Goal: Task Accomplishment & Management: Use online tool/utility

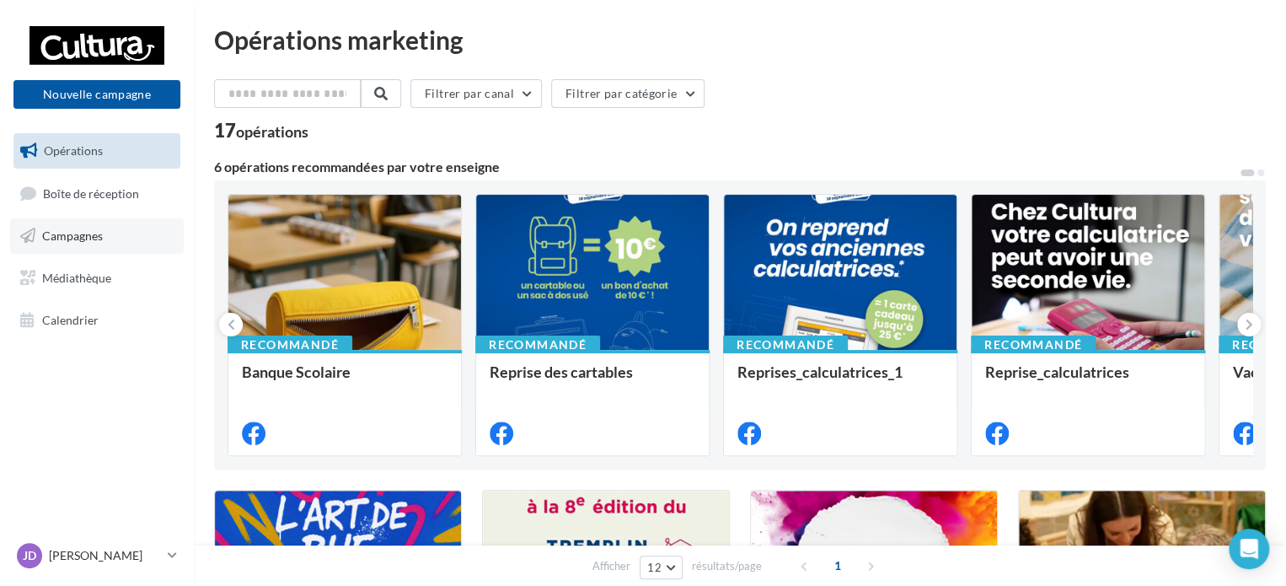
click at [89, 237] on span "Campagnes" at bounding box center [72, 235] width 61 height 14
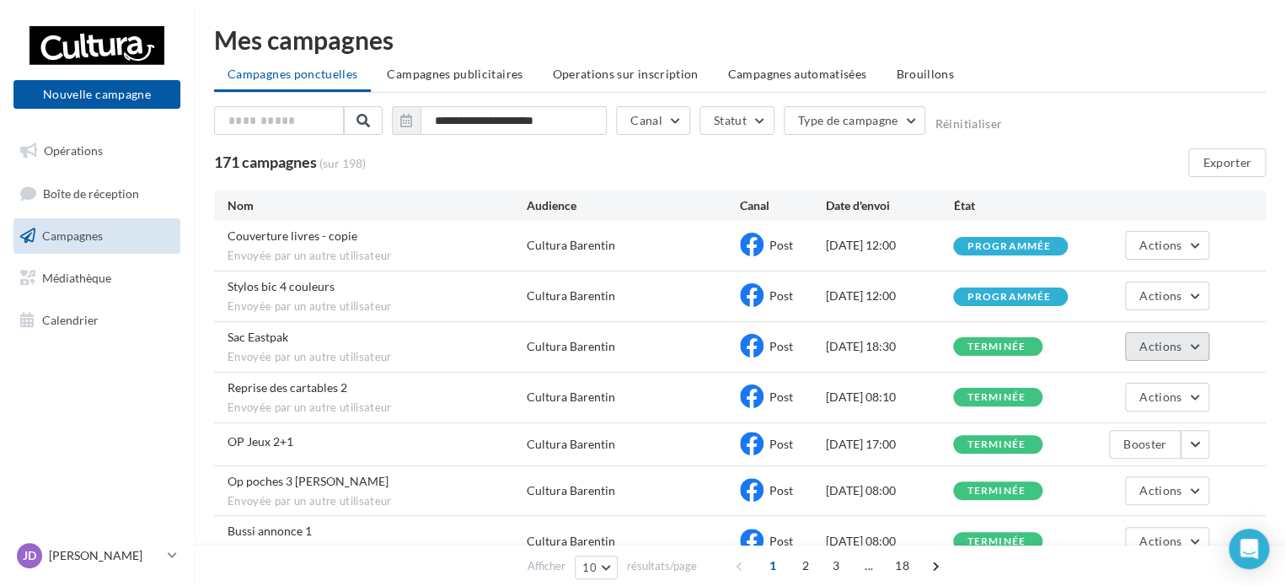
click at [1194, 342] on button "Actions" at bounding box center [1167, 346] width 84 height 29
click at [1254, 339] on div "Sac Eastpak Envoyée par un autre utilisateur Cultura Barentin Post 17/08/2025 1…" at bounding box center [740, 347] width 1052 height 50
click at [1152, 342] on span "Actions" at bounding box center [1161, 346] width 42 height 14
click at [1238, 332] on div "Sac Eastpak Envoyée par un autre utilisateur Cultura Barentin Post 17/08/2025 1…" at bounding box center [740, 347] width 1052 height 50
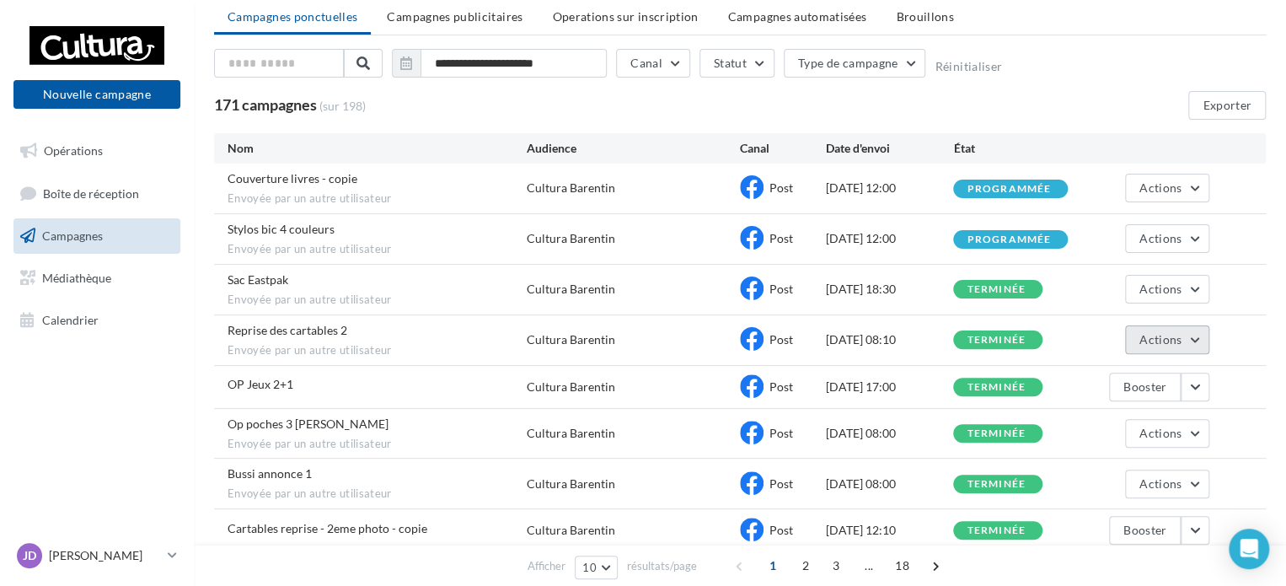
scroll to position [84, 0]
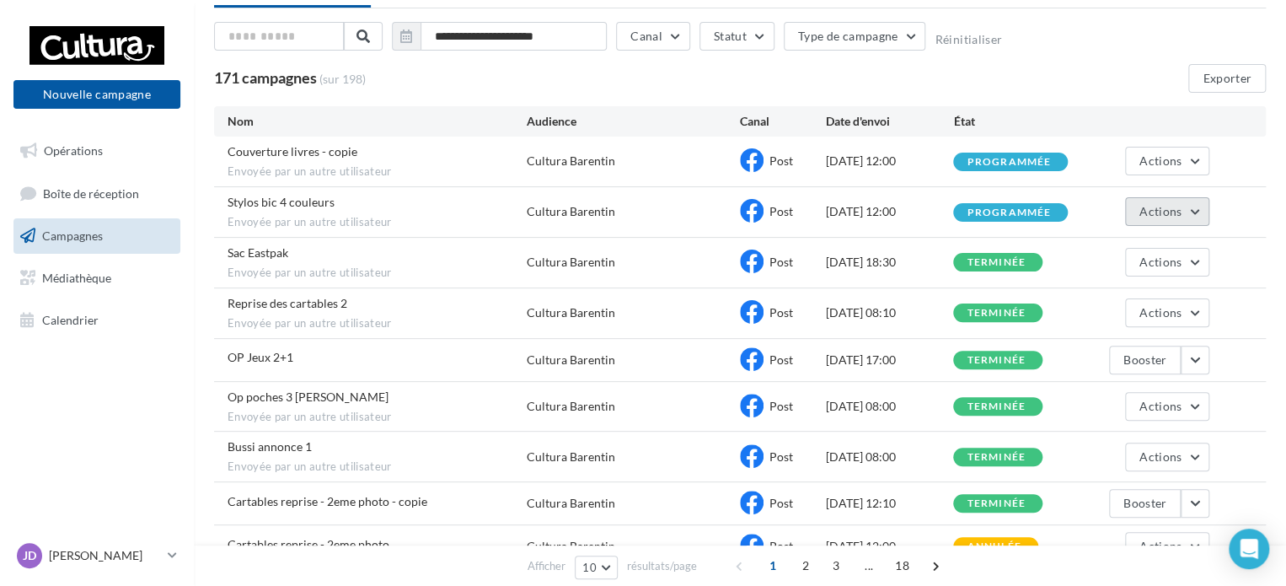
click at [1199, 207] on button "Actions" at bounding box center [1167, 211] width 84 height 29
click at [1251, 215] on div "Stylos bic 4 couleurs Envoyée par un autre utilisateur Cultura Barentin Post 19…" at bounding box center [740, 212] width 1052 height 50
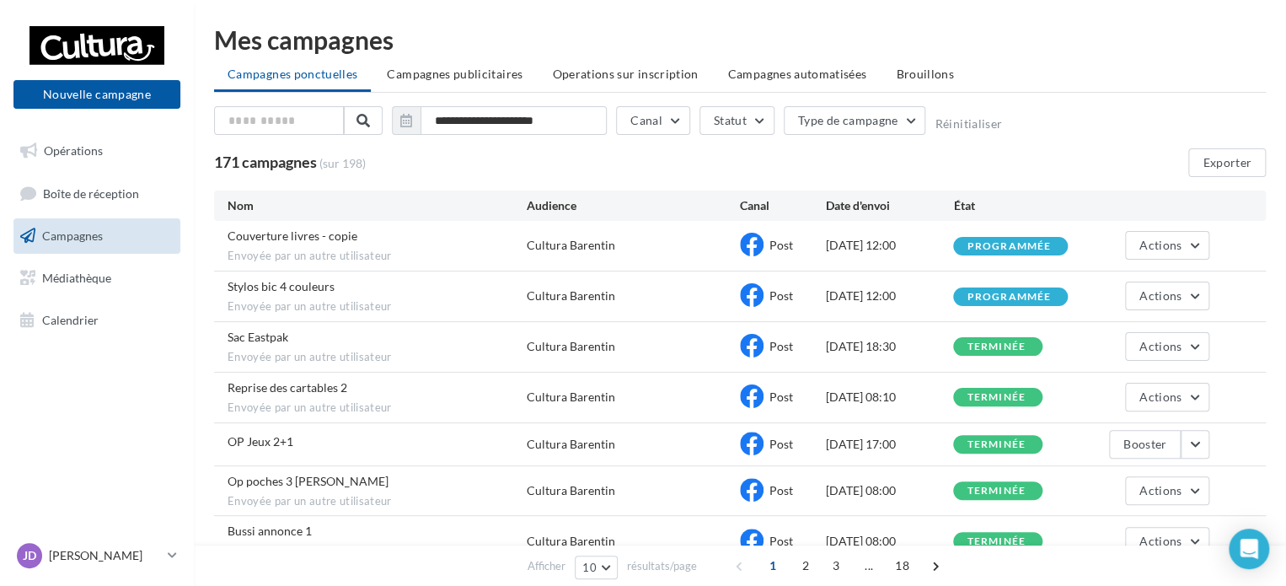
scroll to position [0, 0]
click at [99, 266] on link "Médiathèque" at bounding box center [97, 278] width 174 height 35
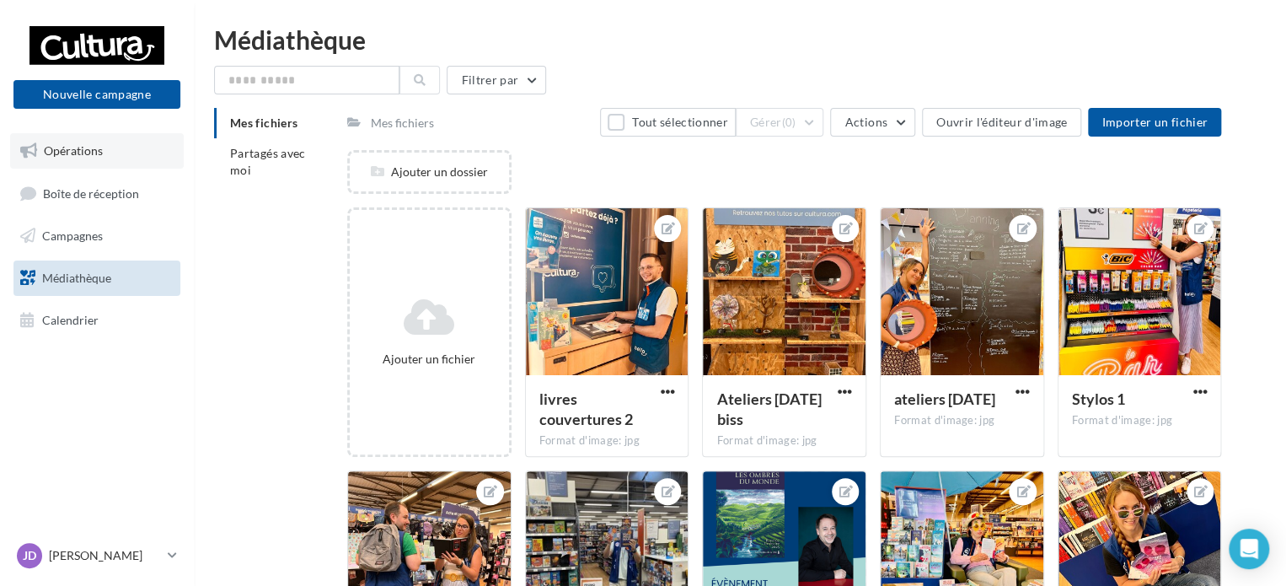
click at [81, 158] on span "Opérations" at bounding box center [73, 150] width 59 height 14
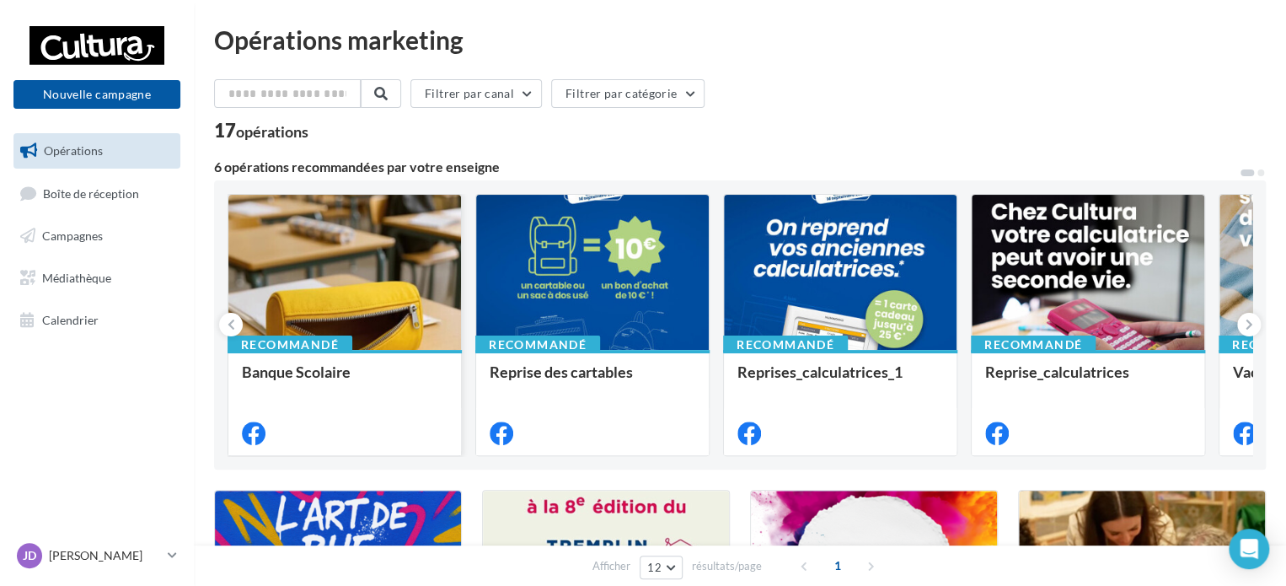
click at [387, 370] on div "Banque Scolaire" at bounding box center [345, 371] width 206 height 17
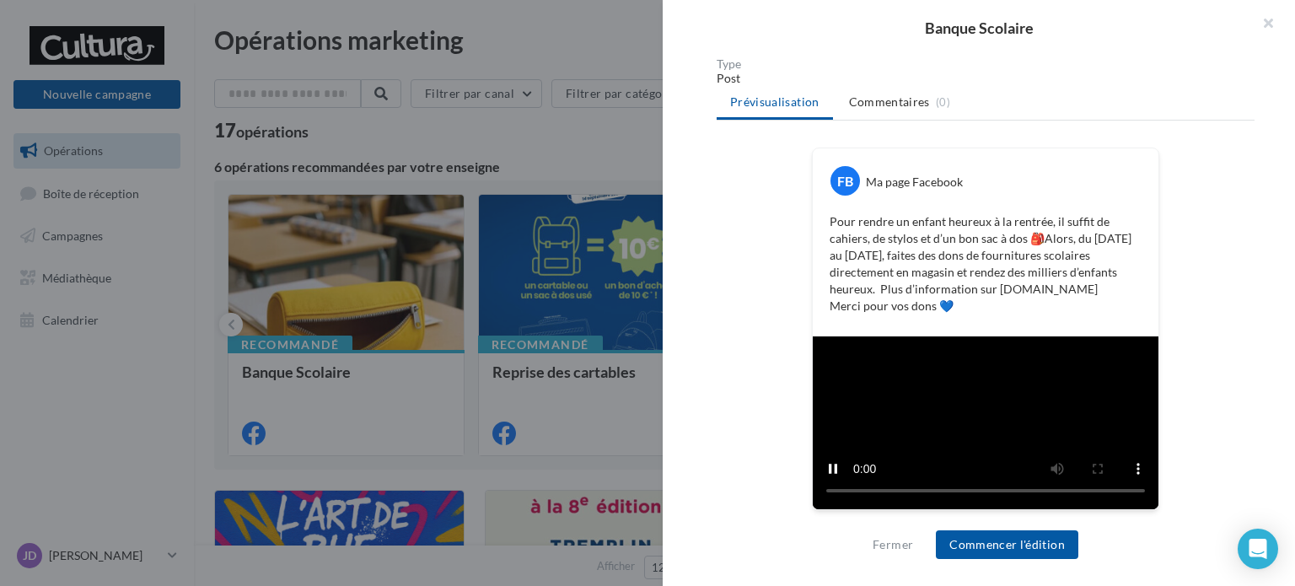
scroll to position [376, 0]
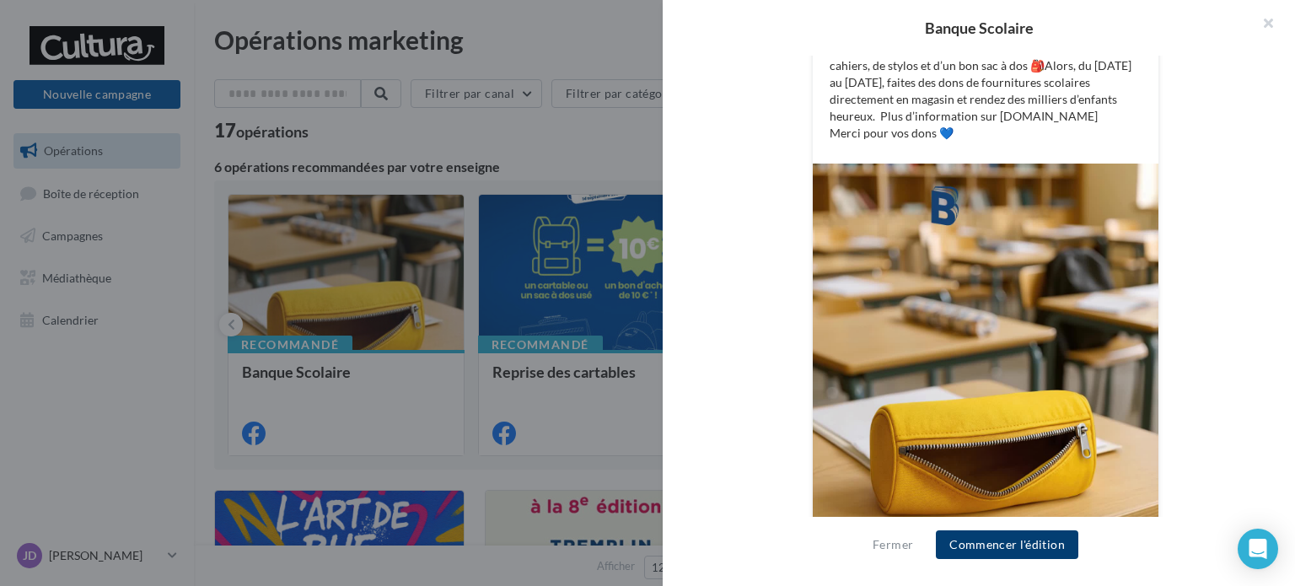
click at [1032, 545] on button "Commencer l'édition" at bounding box center [1007, 544] width 142 height 29
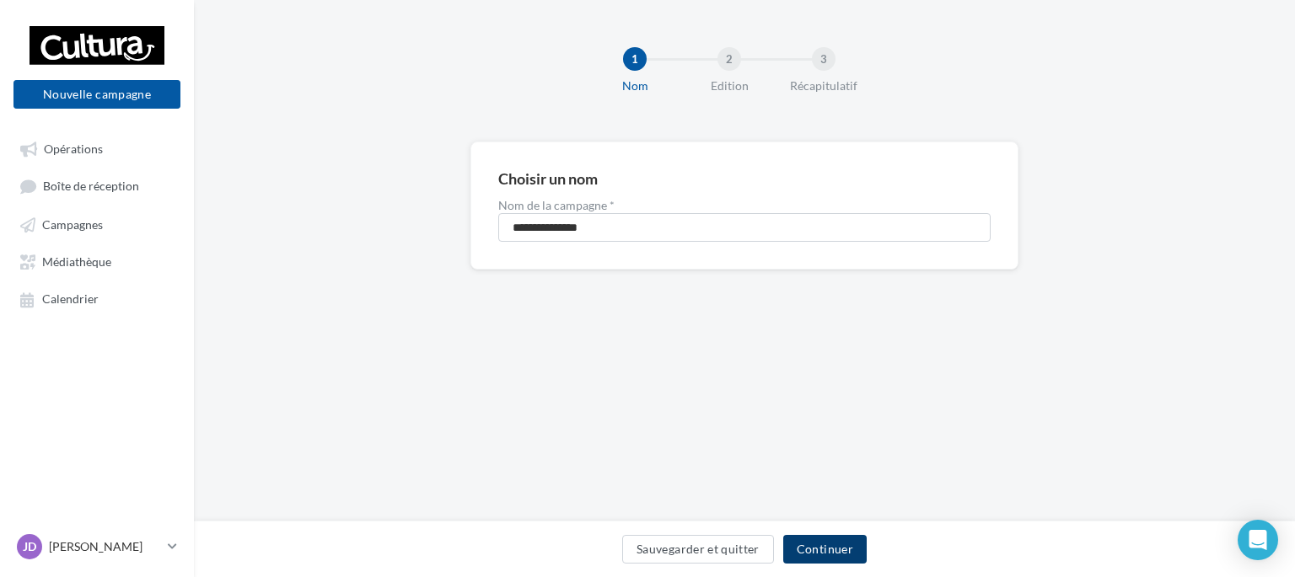
click at [841, 552] on button "Continuer" at bounding box center [824, 549] width 83 height 29
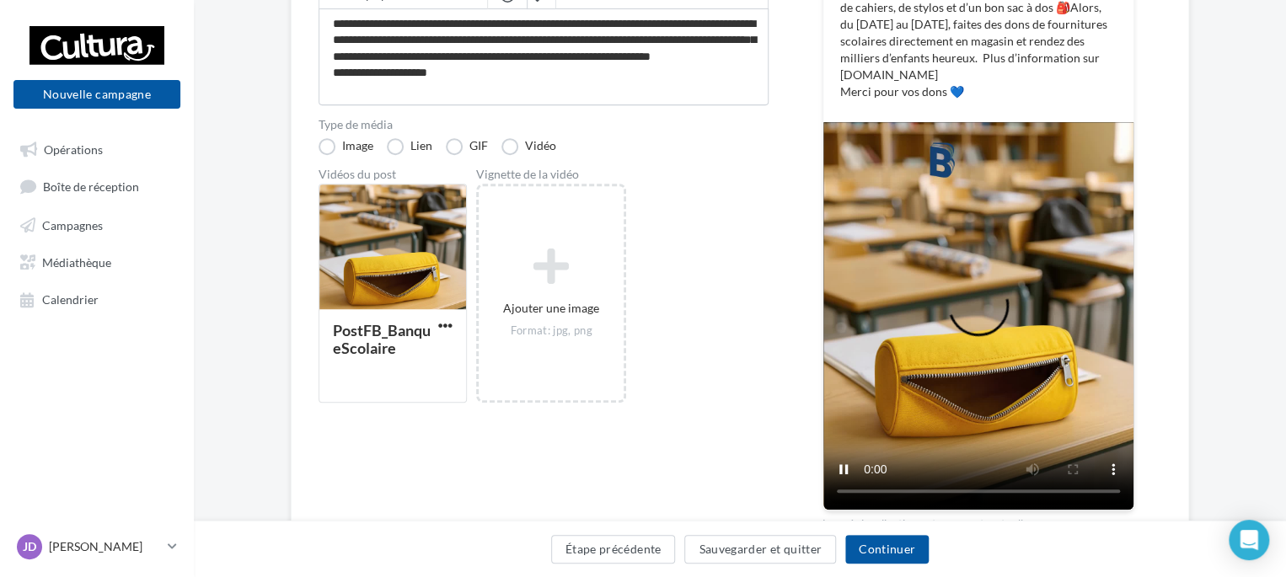
scroll to position [337, 0]
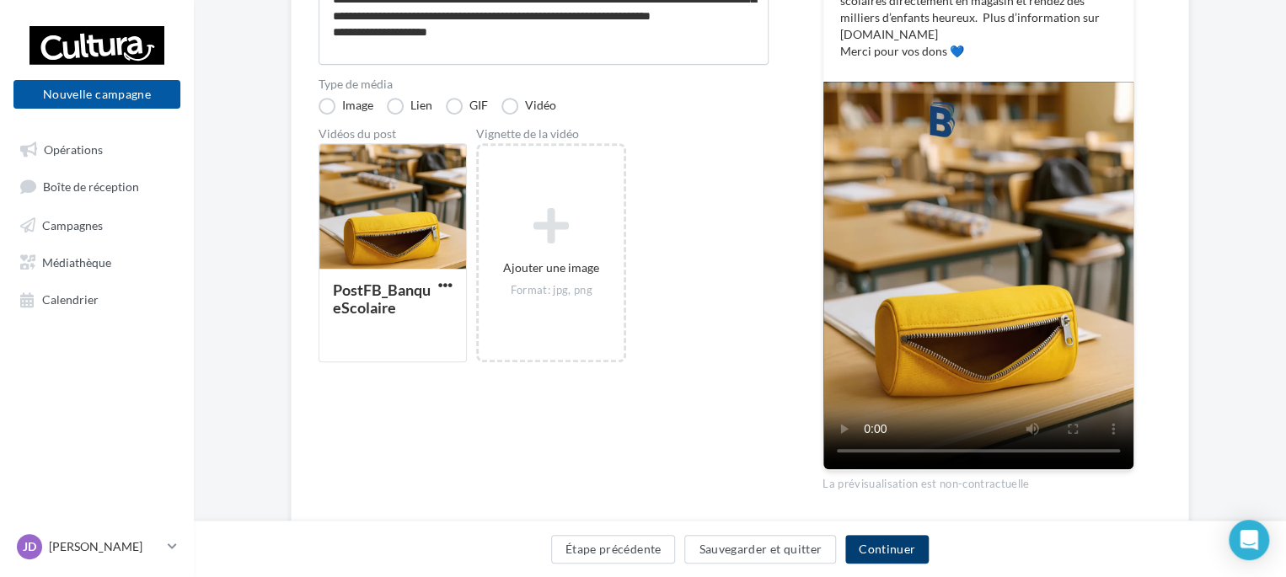
click at [887, 552] on button "Continuer" at bounding box center [887, 549] width 83 height 29
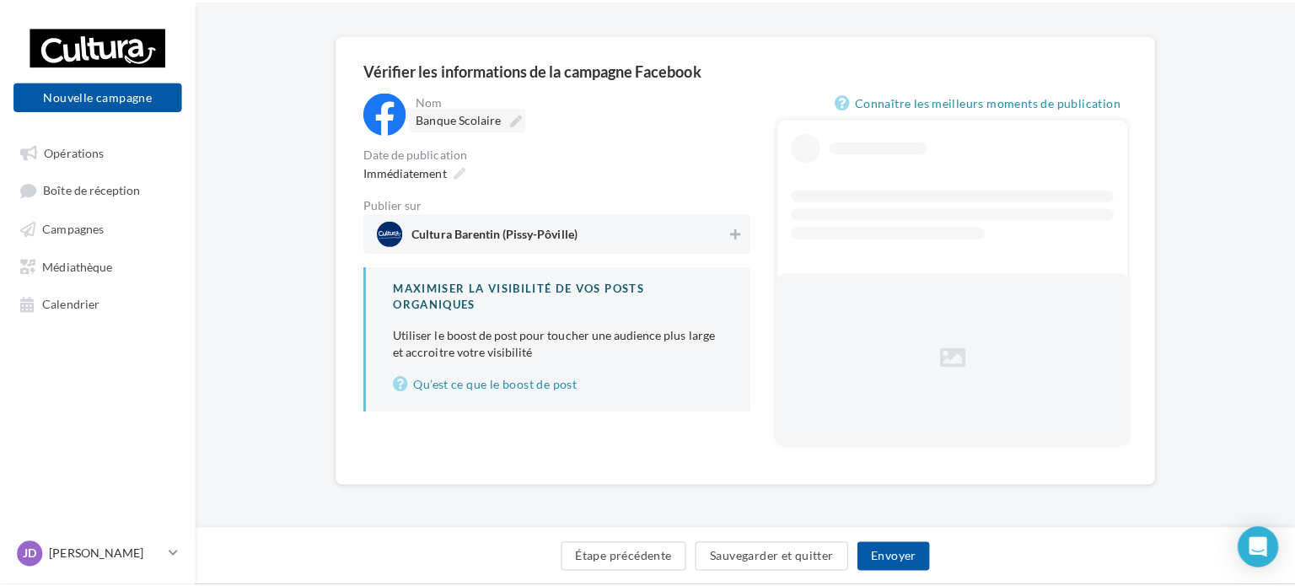
scroll to position [63, 0]
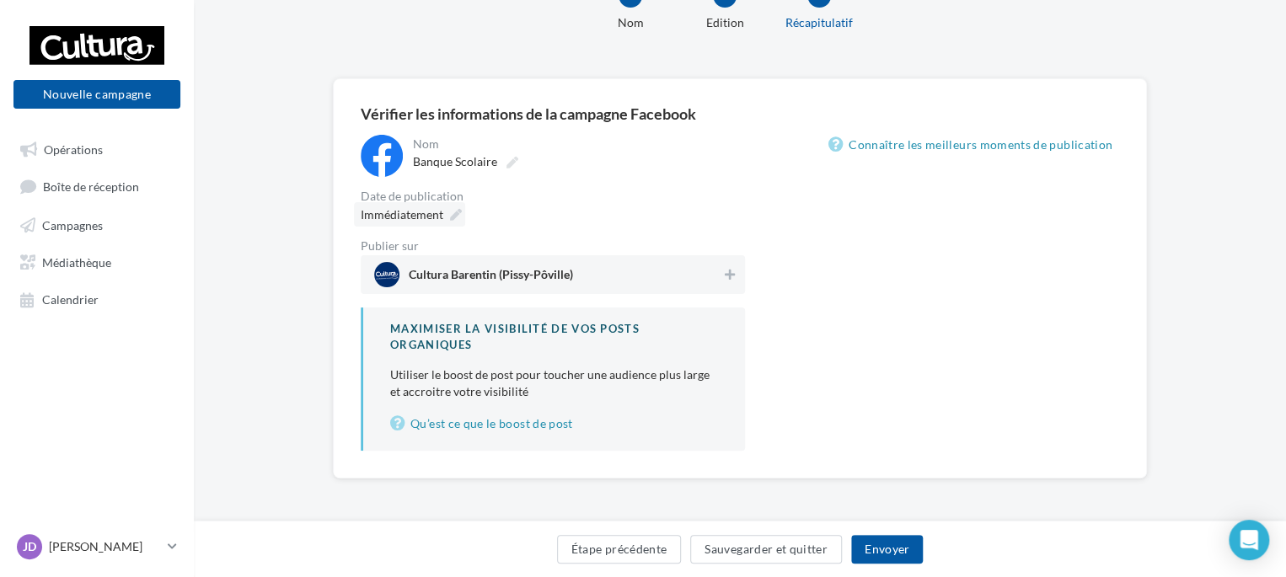
click at [454, 215] on icon at bounding box center [456, 215] width 12 height 12
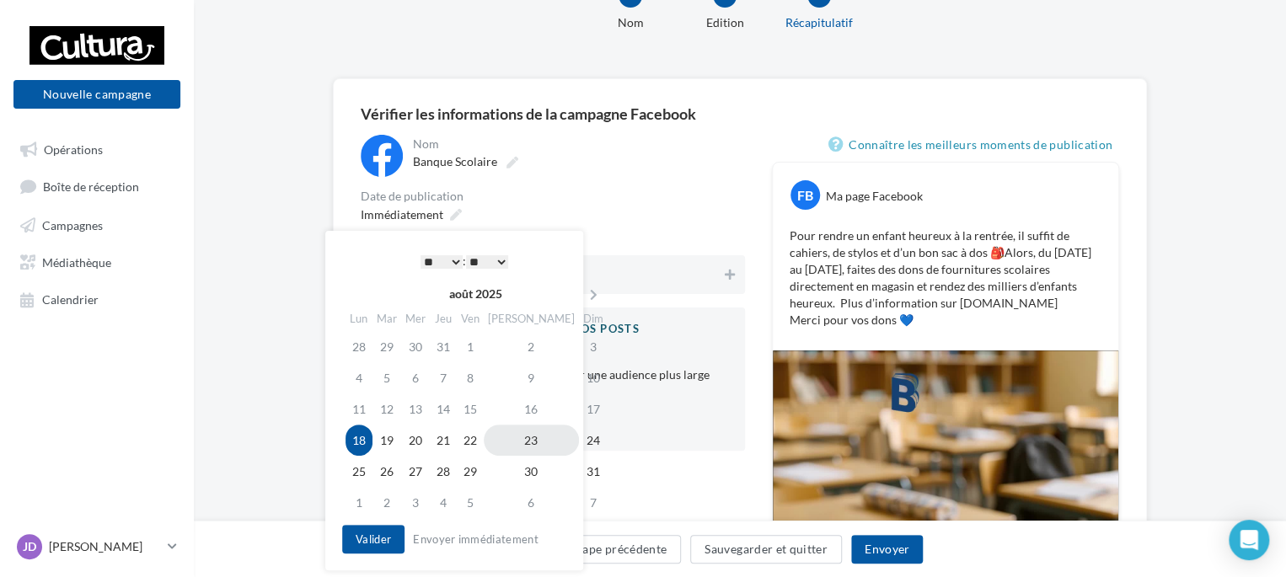
click at [508, 441] on td "23" at bounding box center [531, 440] width 95 height 31
click at [449, 251] on div "* * * * * * * * * * ** ** ** ** ** ** ** ** ** ** ** ** ** ** : ** ** ** ** ** …" at bounding box center [464, 261] width 170 height 25
click at [452, 259] on select "* * * * * * * * * * ** ** ** ** ** ** ** ** ** ** ** ** ** **" at bounding box center [442, 261] width 42 height 13
click at [499, 260] on select "** ** ** ** ** **" at bounding box center [487, 261] width 42 height 13
click at [373, 539] on button "Valider" at bounding box center [373, 539] width 62 height 29
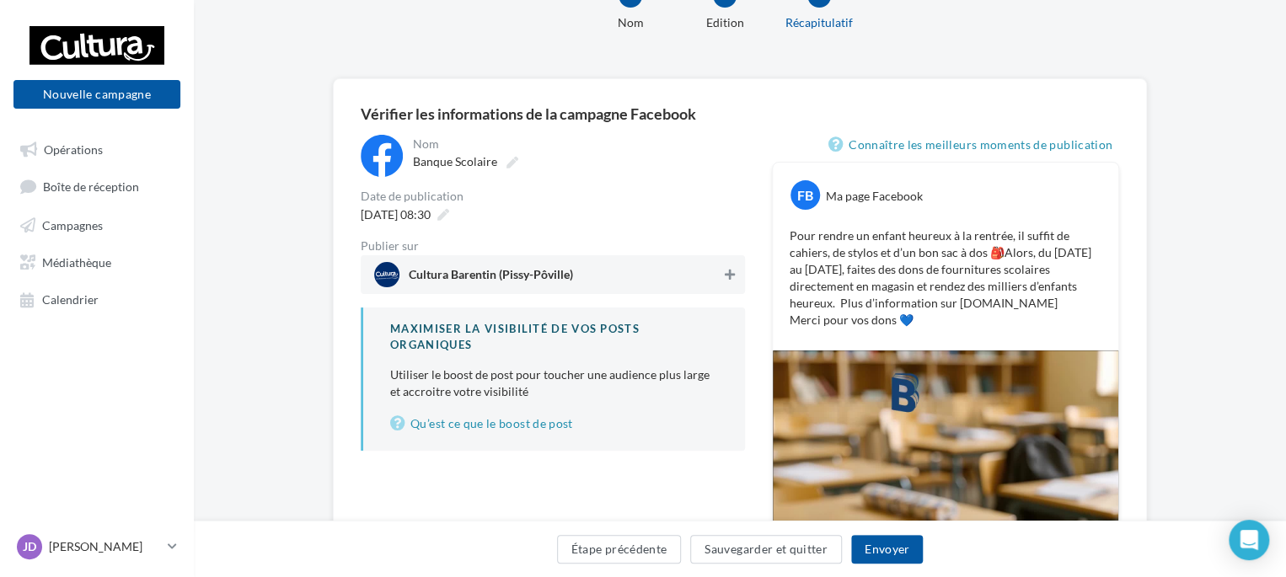
click at [728, 277] on icon at bounding box center [730, 275] width 10 height 12
click at [893, 550] on button "Envoyer" at bounding box center [887, 549] width 72 height 29
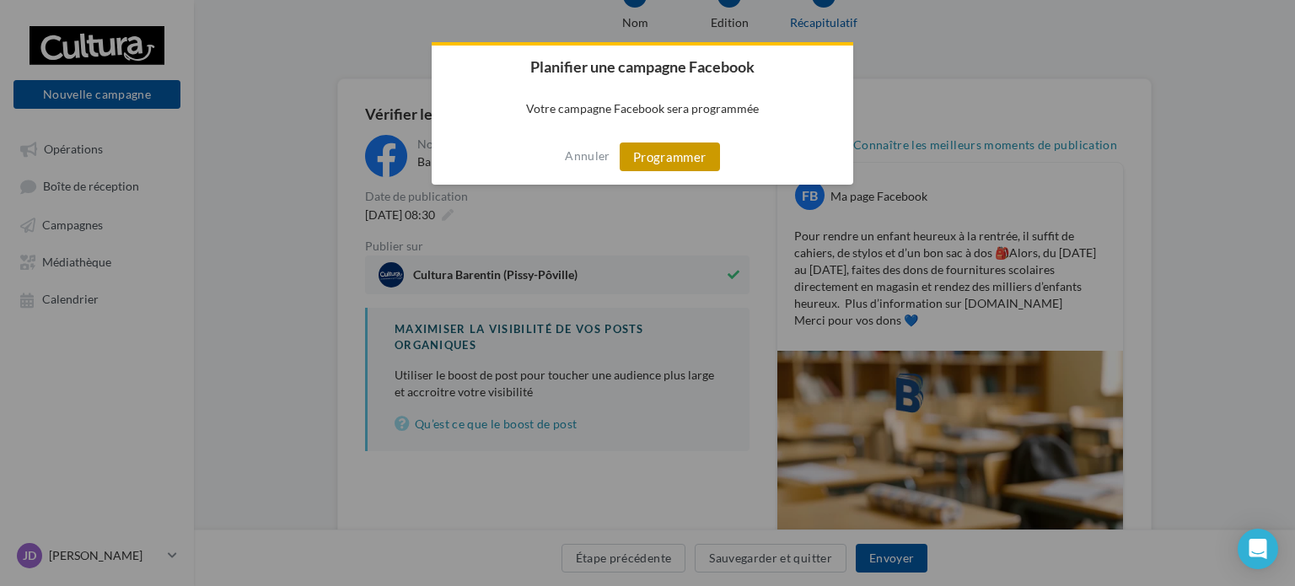
click at [675, 158] on button "Programmer" at bounding box center [670, 156] width 100 height 29
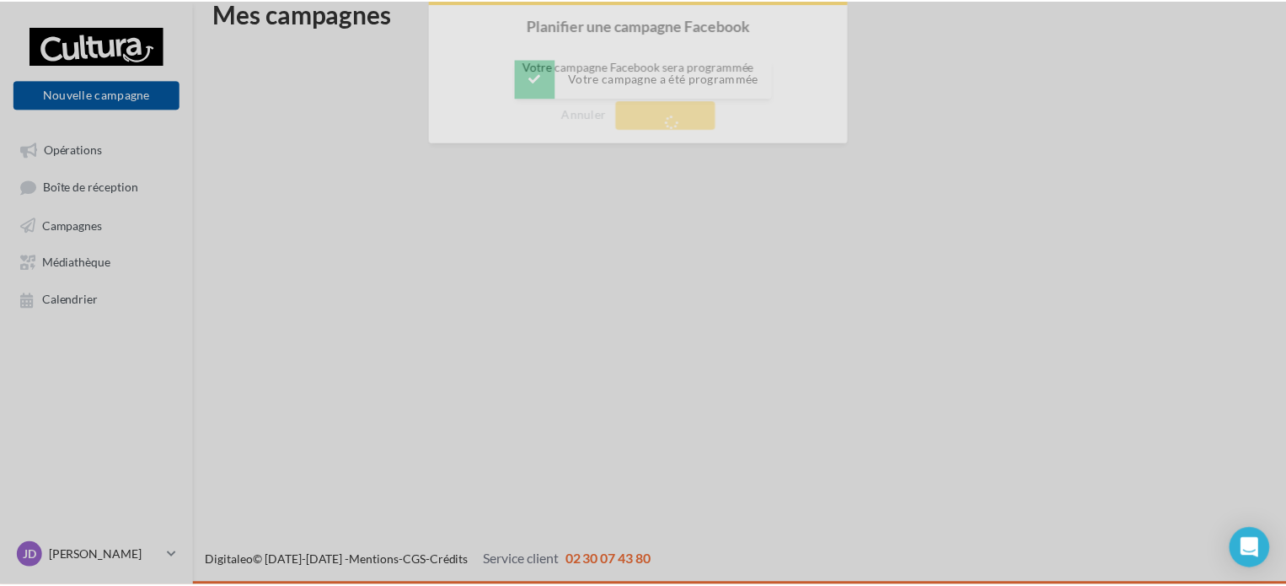
scroll to position [27, 0]
